Goal: Task Accomplishment & Management: Use online tool/utility

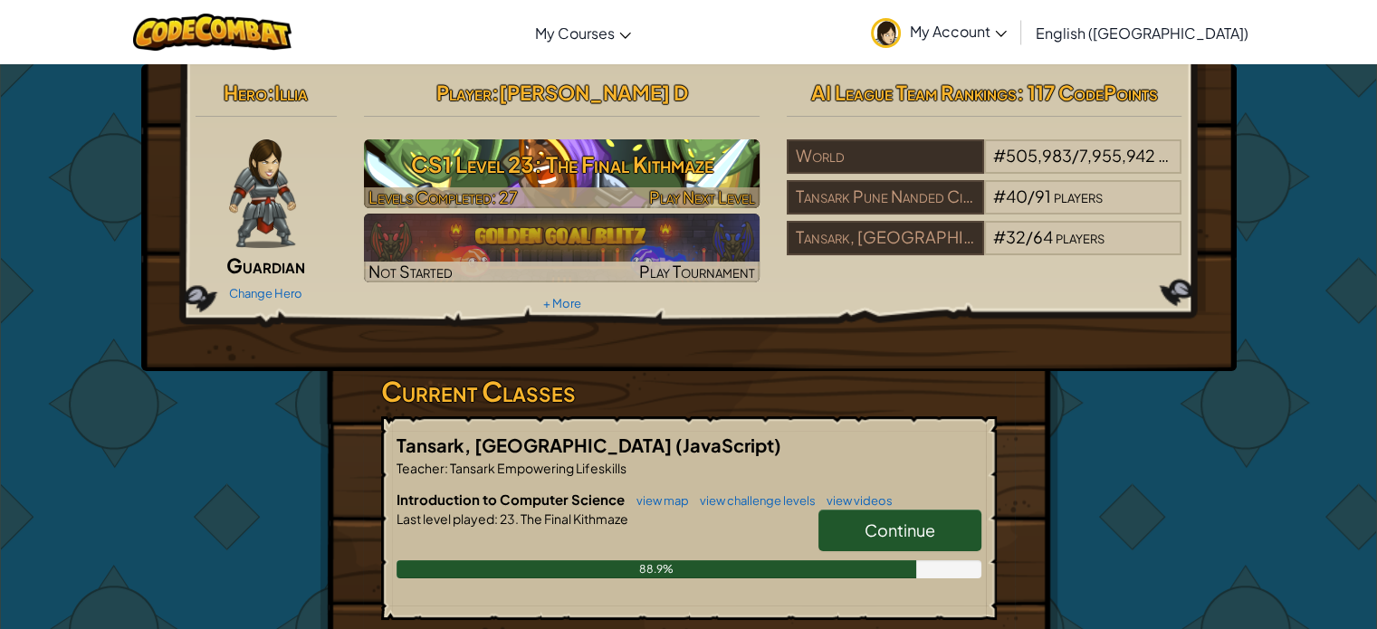
click at [600, 168] on h3 "CS1 Level 23: The Final Kithmaze" at bounding box center [562, 164] width 396 height 41
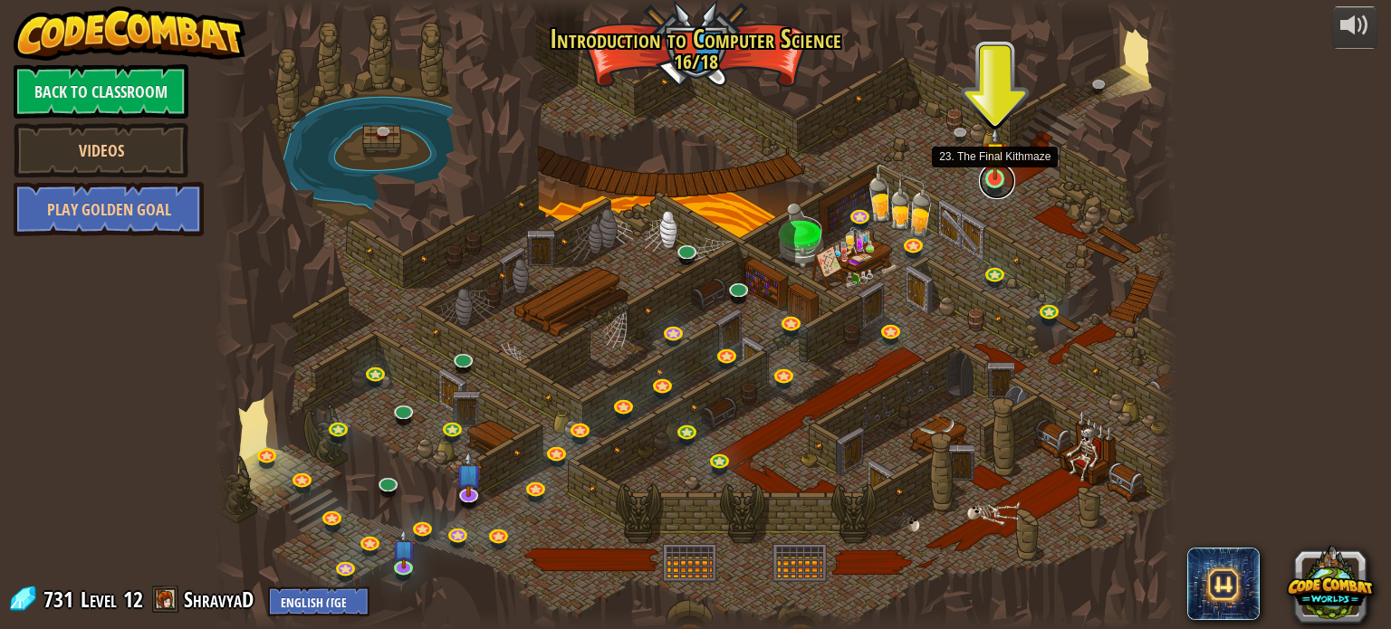
click at [986, 180] on link at bounding box center [997, 181] width 36 height 36
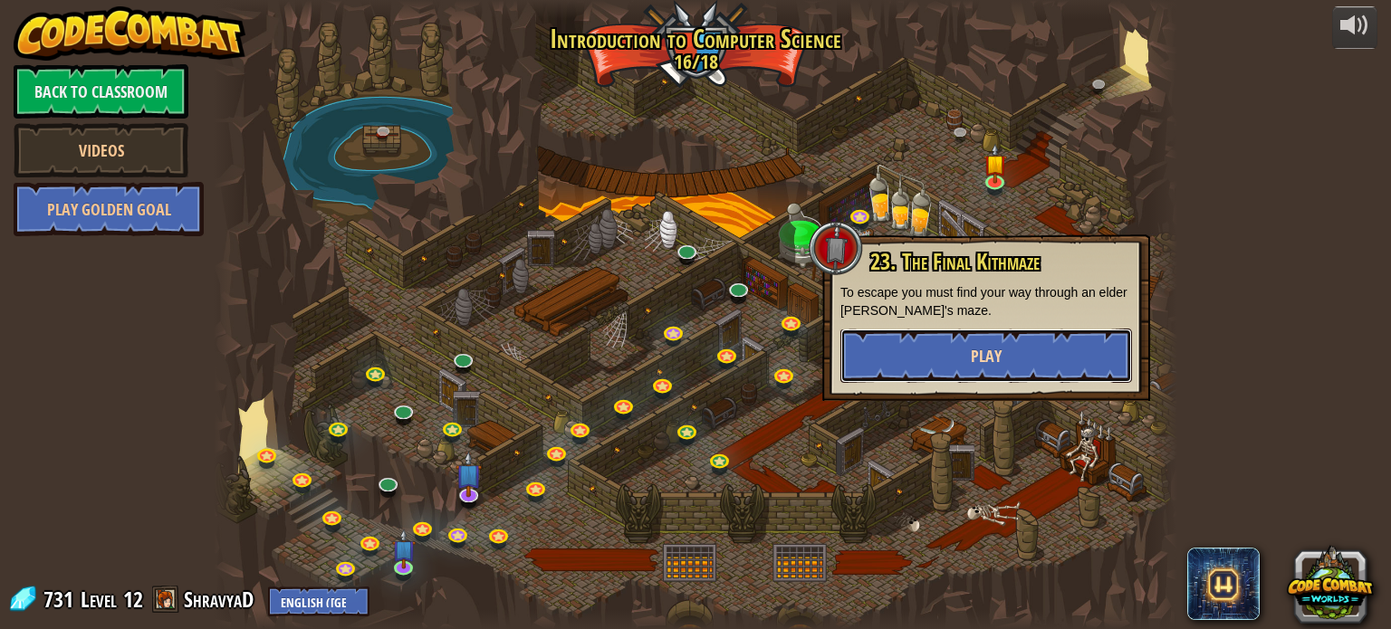
click at [953, 338] on button "Play" at bounding box center [986, 356] width 292 height 54
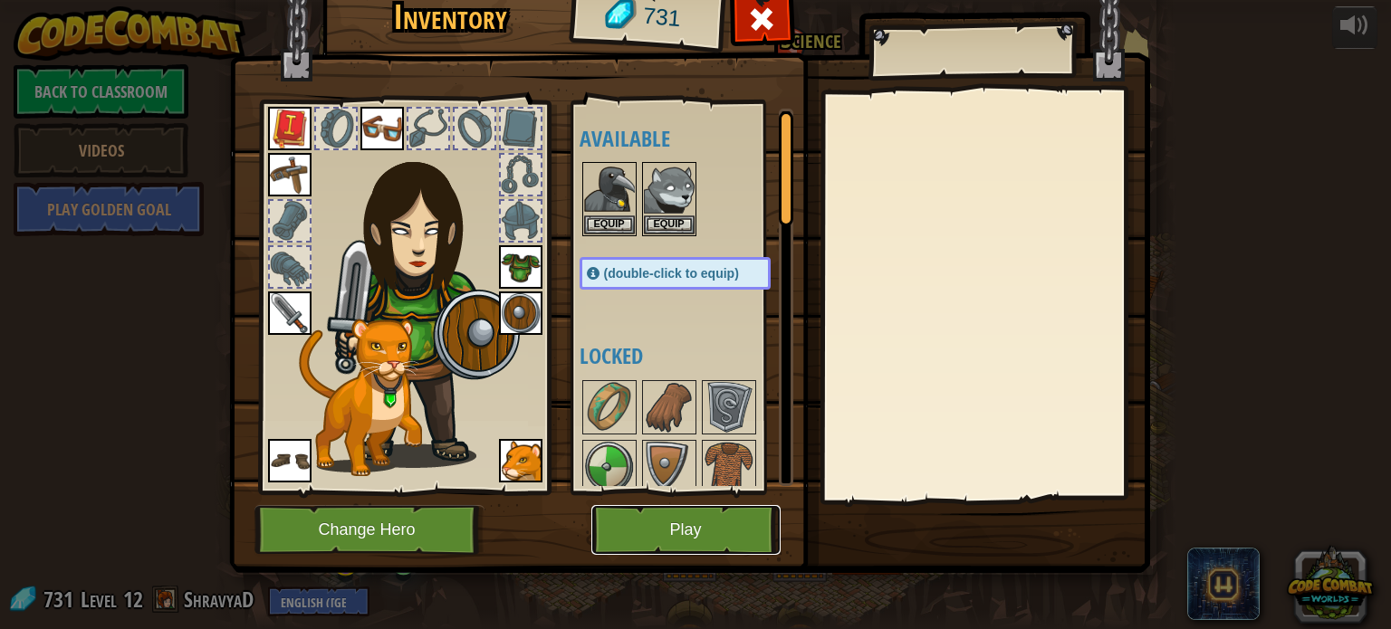
click at [669, 541] on button "Play" at bounding box center [685, 530] width 189 height 50
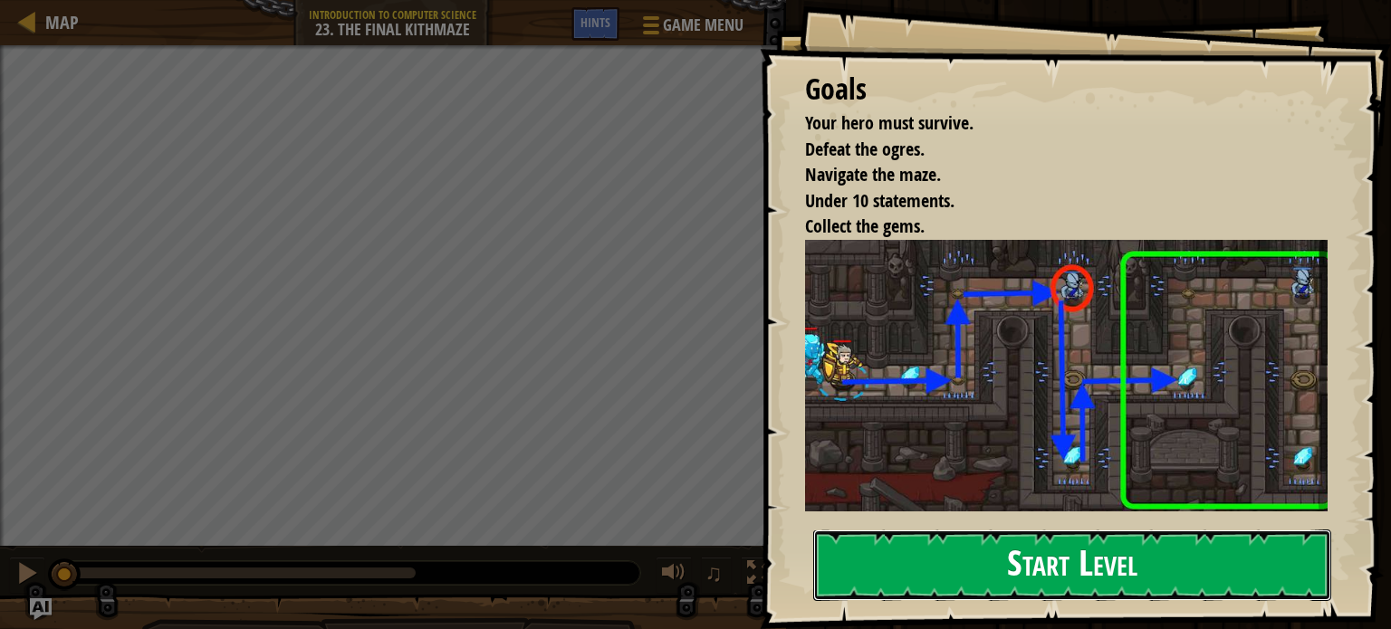
click at [933, 551] on button "Start Level" at bounding box center [1072, 566] width 518 height 72
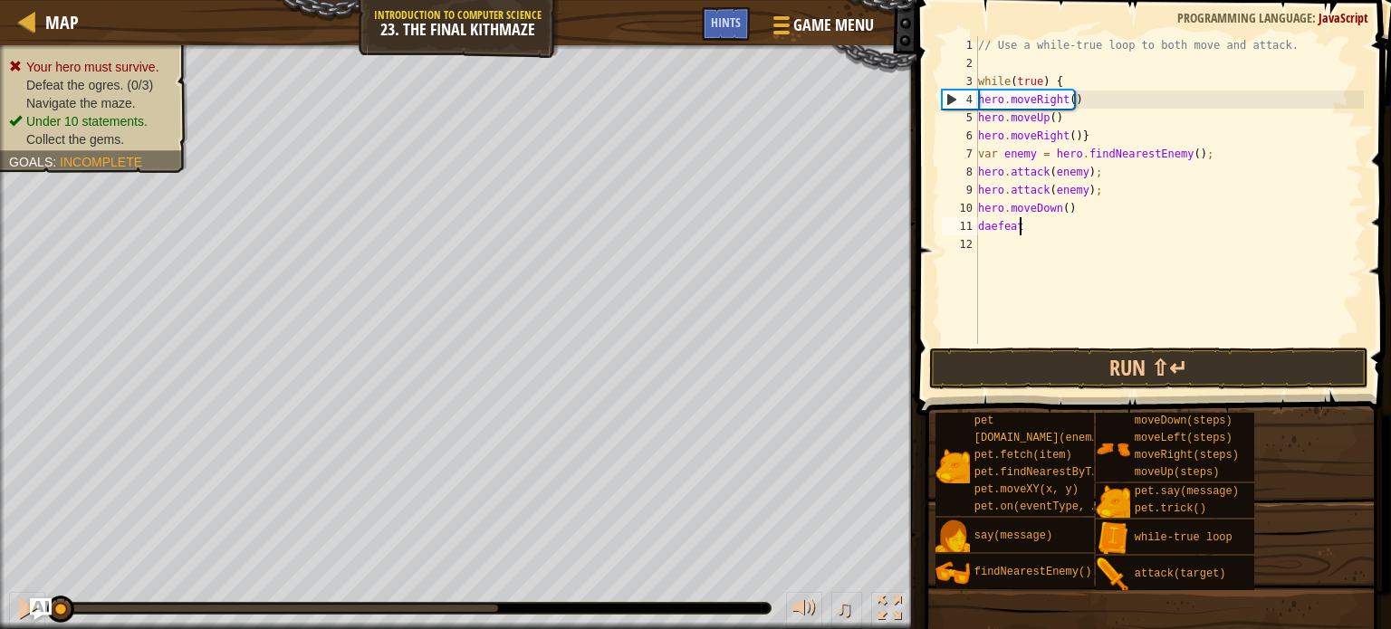
scroll to position [8, 2]
type textarea "daefeat"
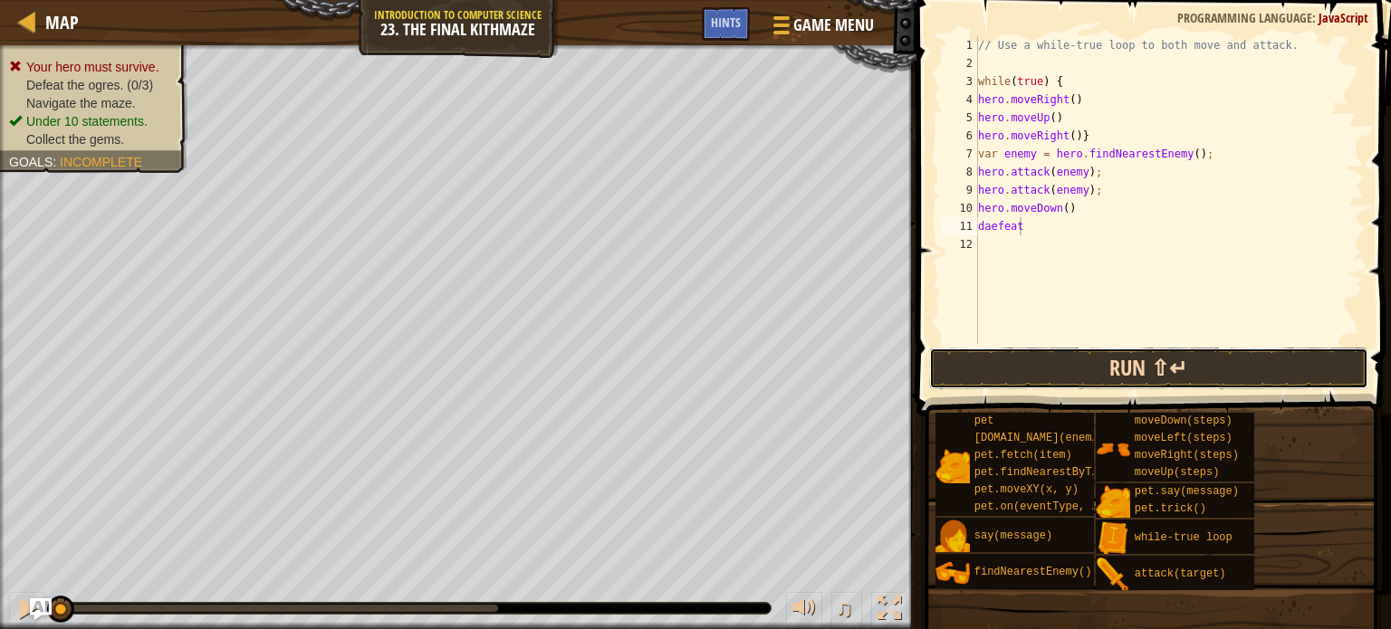
click at [1103, 377] on button "Run ⇧↵" at bounding box center [1148, 369] width 439 height 42
